Goal: Information Seeking & Learning: Check status

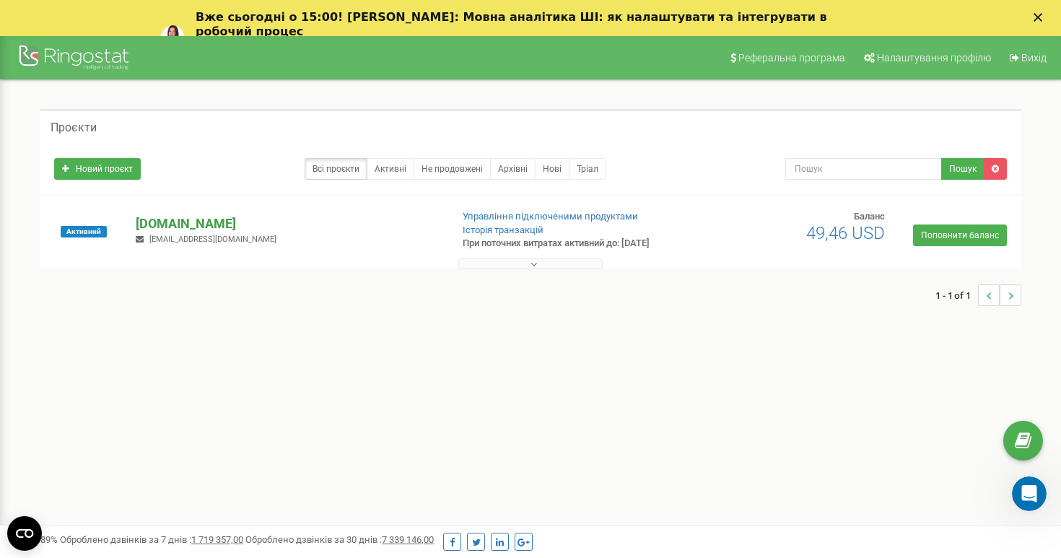
click at [196, 225] on p "[DOMAIN_NAME]" at bounding box center [287, 223] width 303 height 19
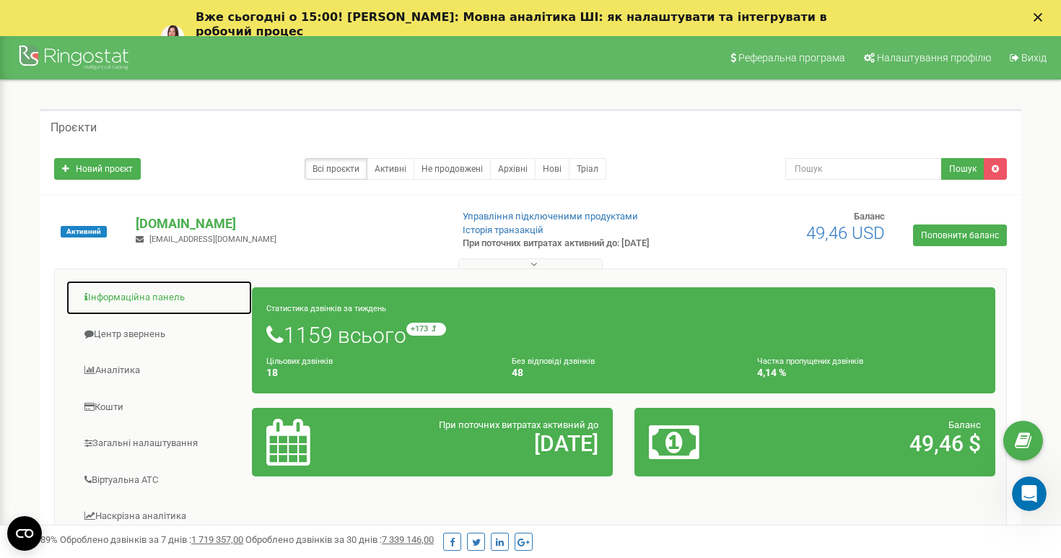
click at [123, 299] on link "Інформаційна панель" at bounding box center [159, 297] width 187 height 35
click at [147, 294] on link "Інформаційна панель" at bounding box center [159, 297] width 187 height 35
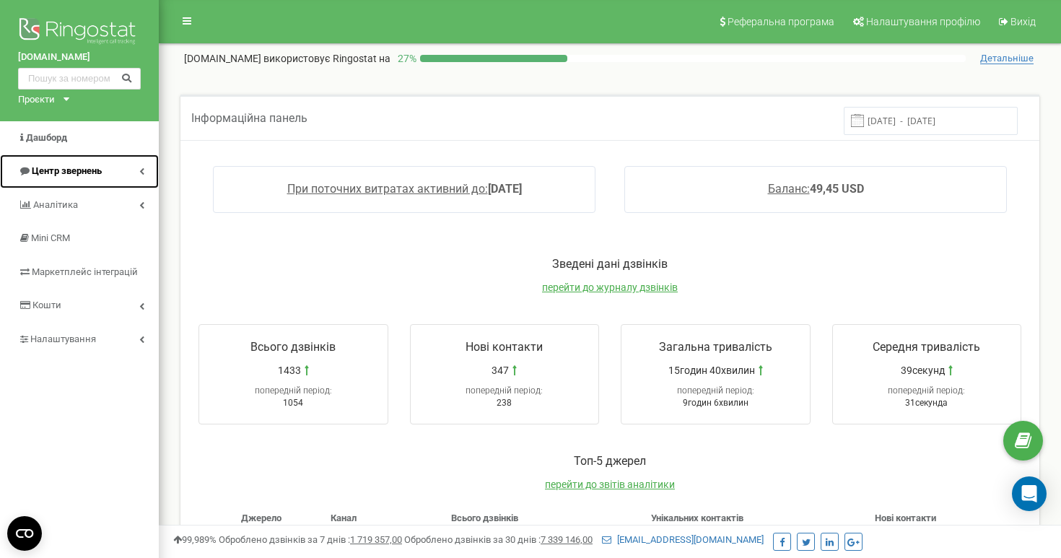
click at [89, 172] on span "Центр звернень" at bounding box center [67, 170] width 70 height 11
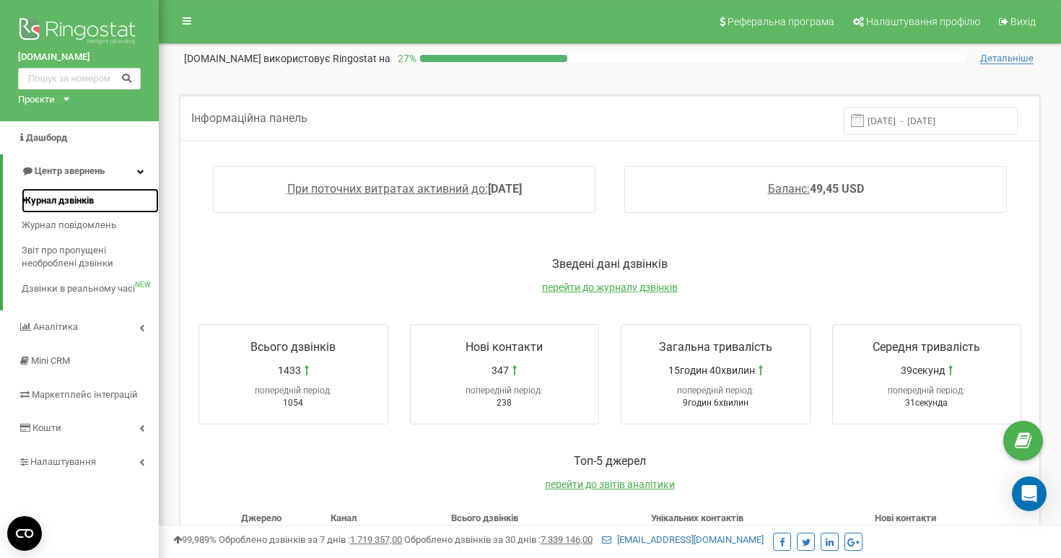
click at [89, 198] on span "Журнал дзвінків" at bounding box center [58, 201] width 72 height 14
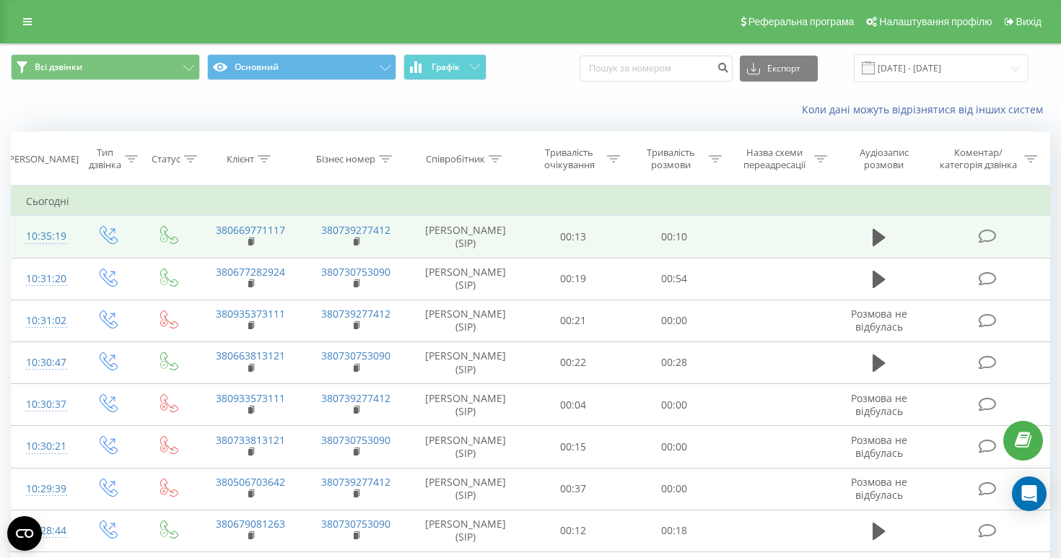
click at [859, 234] on td at bounding box center [879, 237] width 97 height 42
click at [885, 234] on icon at bounding box center [879, 237] width 13 height 20
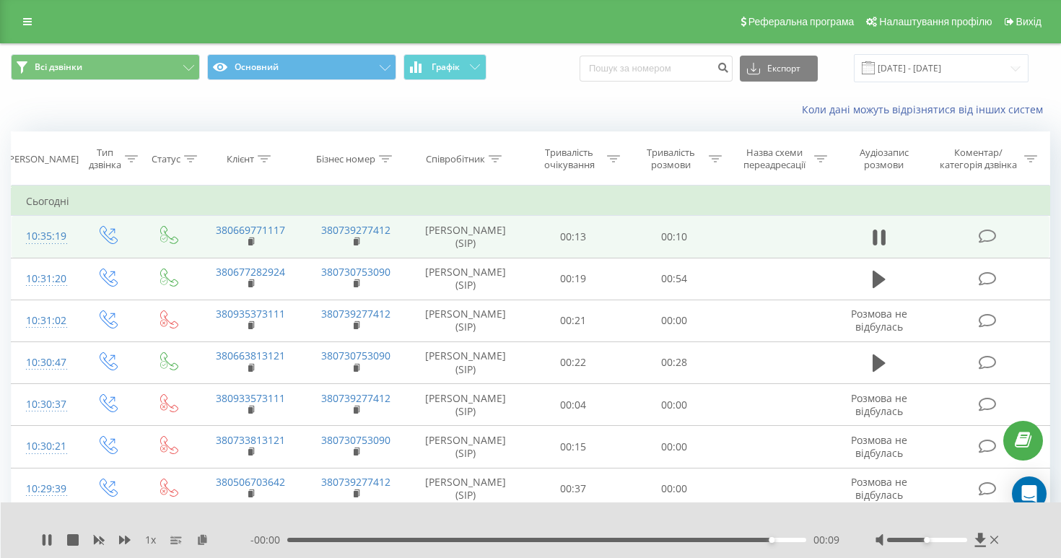
click at [474, 543] on div "- 00:00 00:09 00:09" at bounding box center [544, 540] width 589 height 14
click at [465, 541] on div "00:03" at bounding box center [546, 540] width 519 height 4
click at [465, 541] on div "00:06" at bounding box center [546, 540] width 519 height 4
click at [465, 541] on div "00:03" at bounding box center [546, 540] width 519 height 4
click at [450, 536] on div "- 00:03 00:06 00:06" at bounding box center [544, 540] width 589 height 14
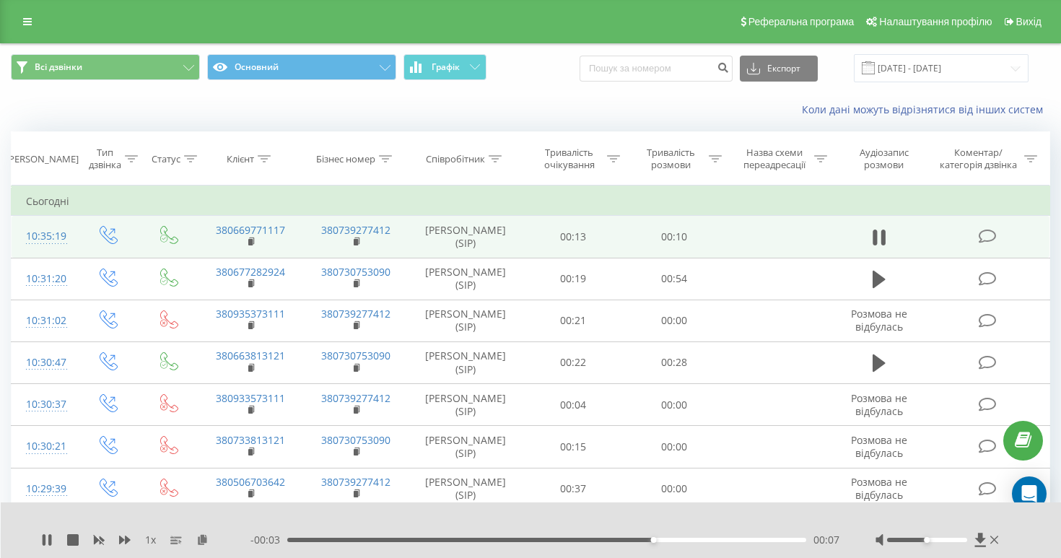
click at [454, 543] on div "- 00:03 00:07 00:07" at bounding box center [544, 540] width 589 height 14
click at [447, 538] on div "00:03" at bounding box center [546, 540] width 519 height 4
